Goal: Task Accomplishment & Management: Use online tool/utility

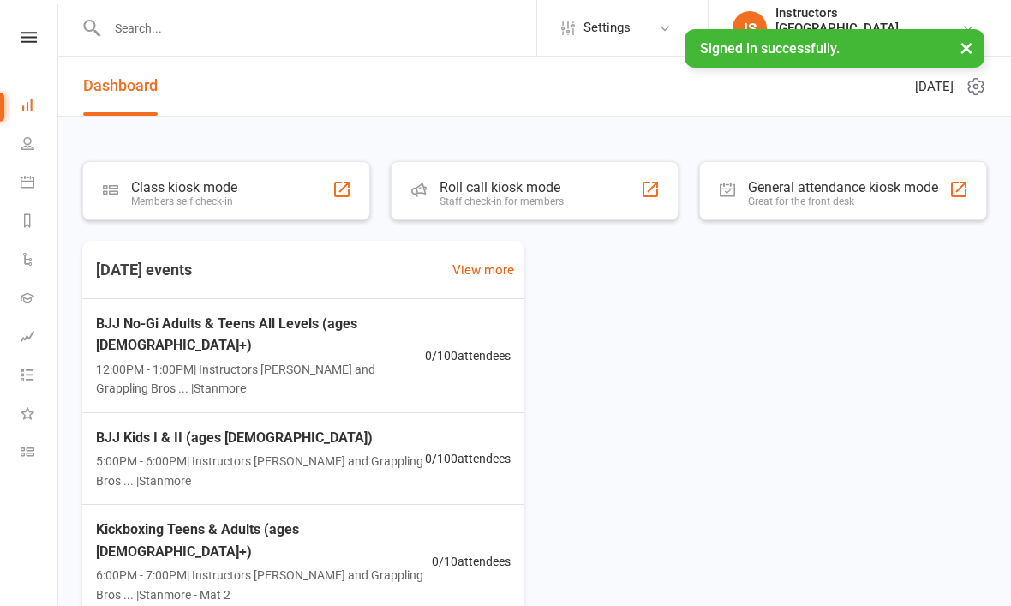
click at [254, 194] on div "Class kiosk mode Members self check-in" at bounding box center [226, 190] width 288 height 59
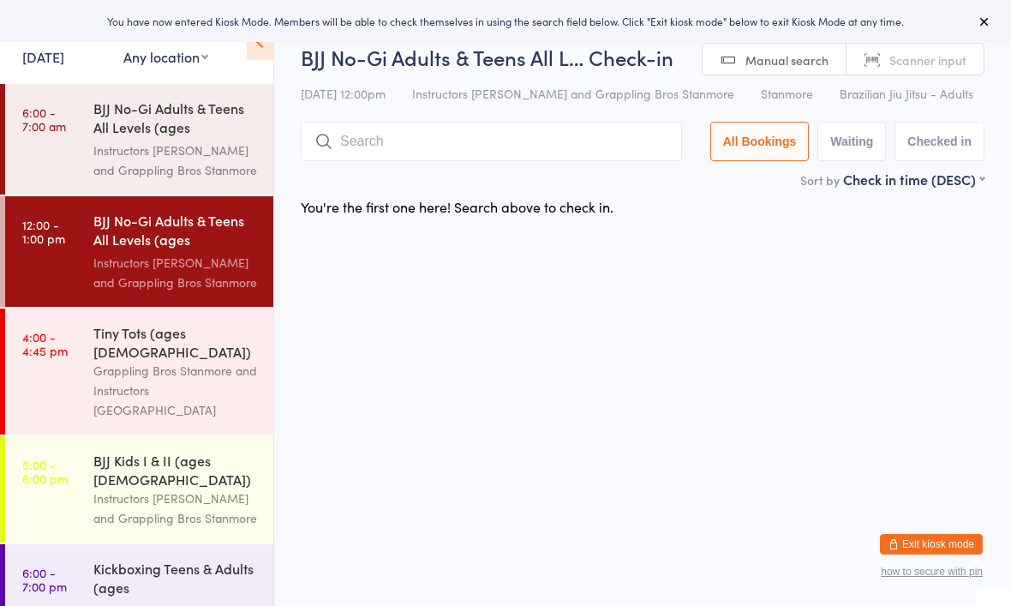
click at [176, 129] on div "BJJ No-Gi Adults & Teens All Levels (ages [DEMOGRAPHIC_DATA]+)" at bounding box center [175, 120] width 165 height 42
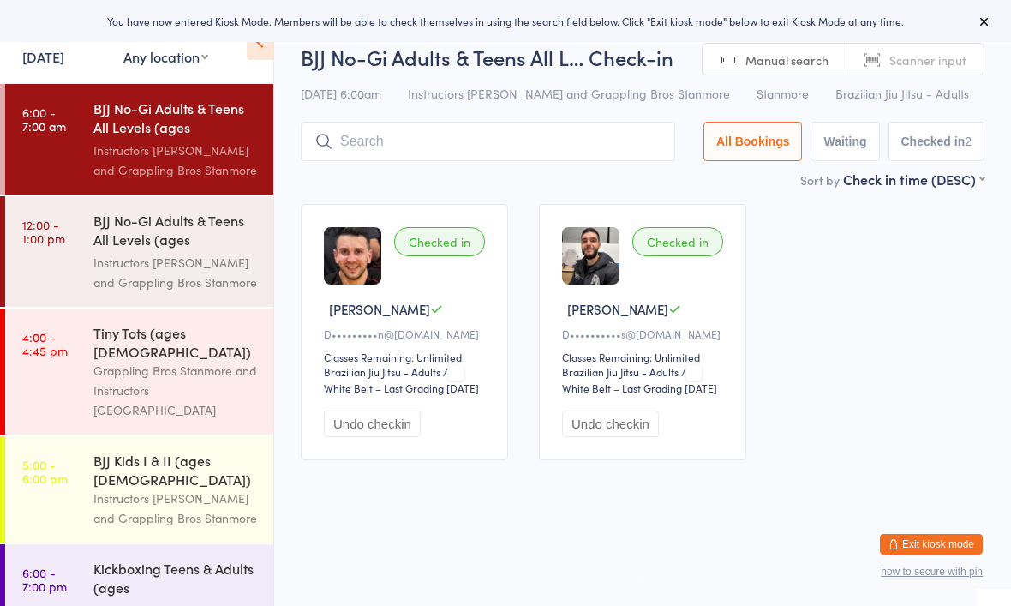
click at [190, 238] on div "BJJ No-Gi Adults & Teens All Levels (ages [DEMOGRAPHIC_DATA]+)" at bounding box center [175, 232] width 165 height 42
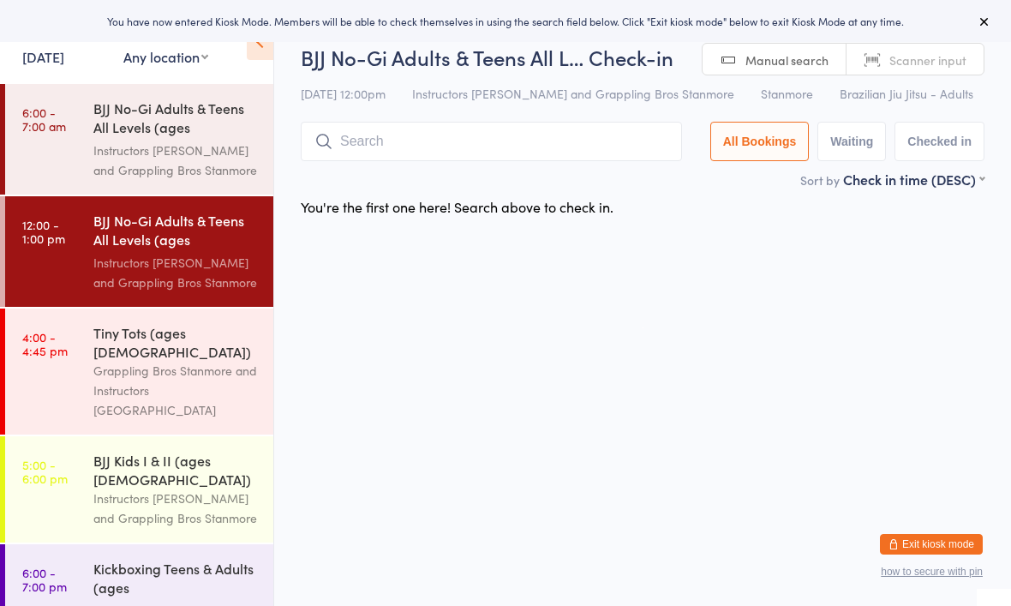
click at [493, 139] on input "search" at bounding box center [491, 141] width 381 height 39
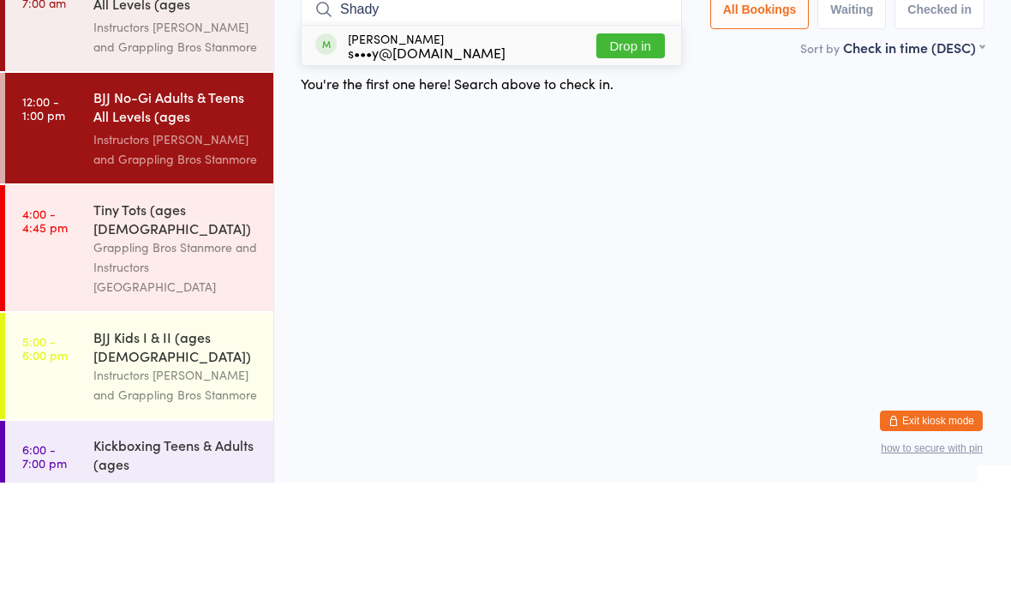
type input "Shady"
click at [615, 157] on button "Drop in" at bounding box center [630, 169] width 69 height 25
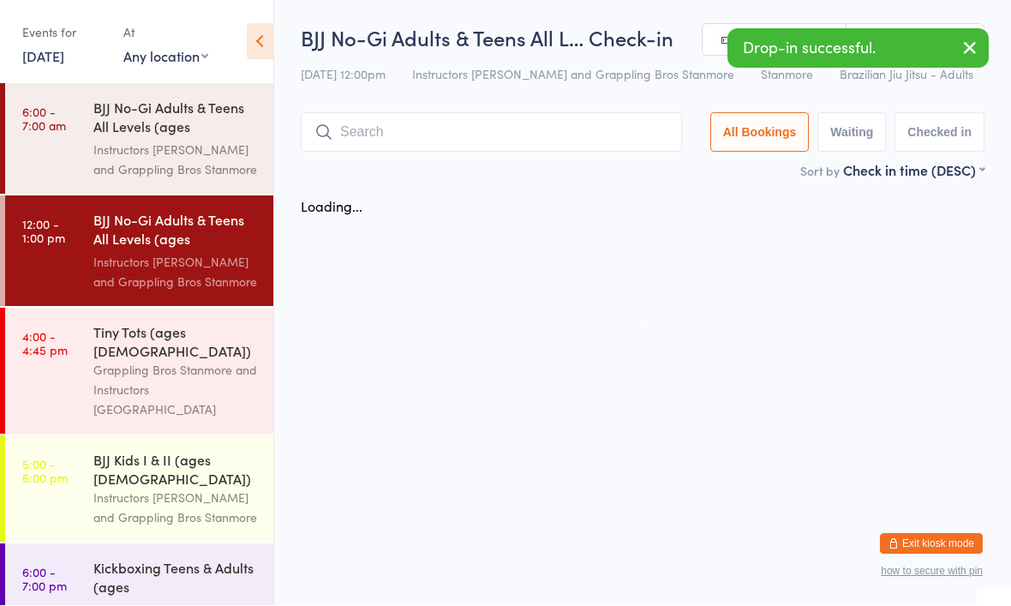
scroll to position [1, 0]
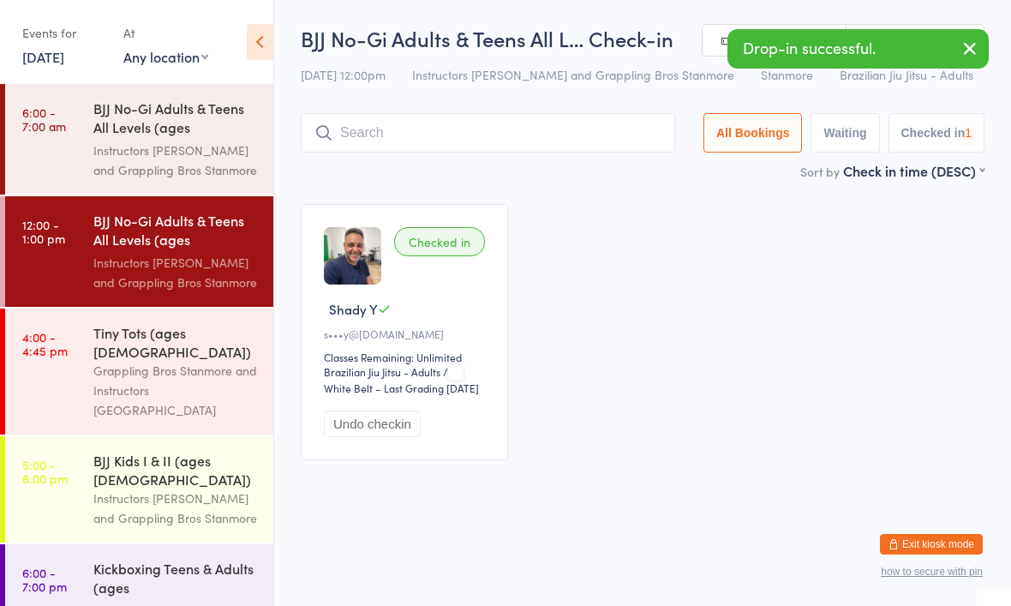
click at [538, 131] on input "search" at bounding box center [488, 132] width 374 height 39
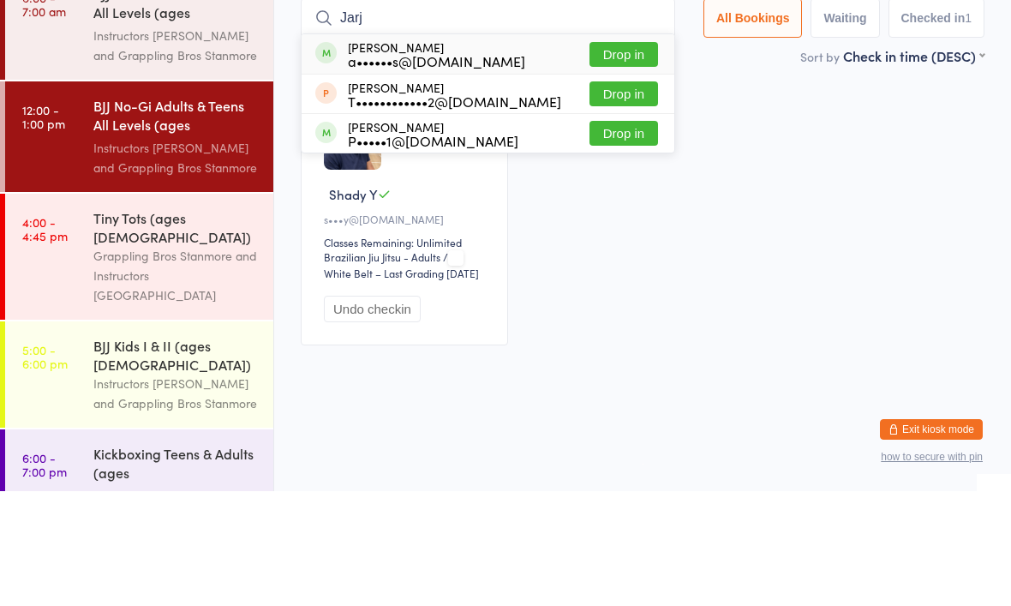
type input "Jarj"
click at [628, 157] on button "Drop in" at bounding box center [624, 169] width 69 height 25
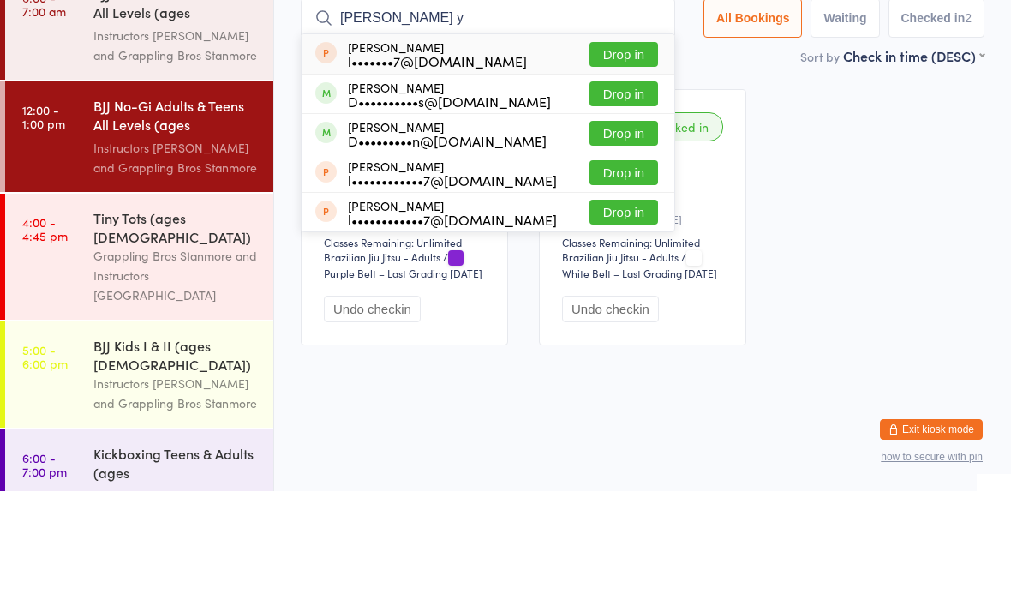
type input "[PERSON_NAME] y"
click at [626, 196] on button "Drop in" at bounding box center [624, 208] width 69 height 25
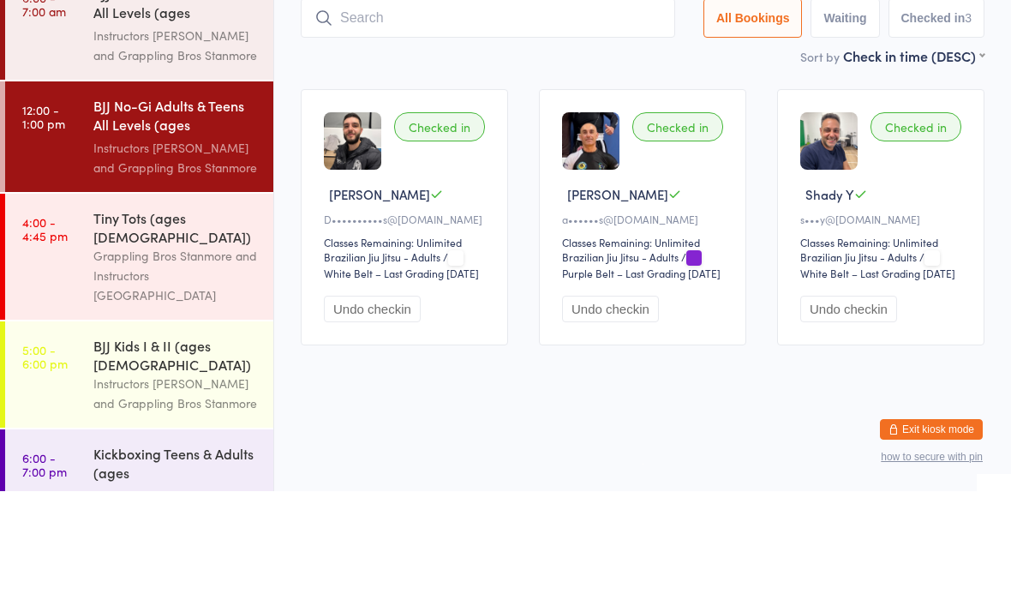
click at [739, 73] on main "BJJ No-Gi Adults & Teens All L… Check-in [DATE] 12:00pm Instructors [PERSON_NAM…" at bounding box center [643, 250] width 684 height 452
